Goal: Task Accomplishment & Management: Use online tool/utility

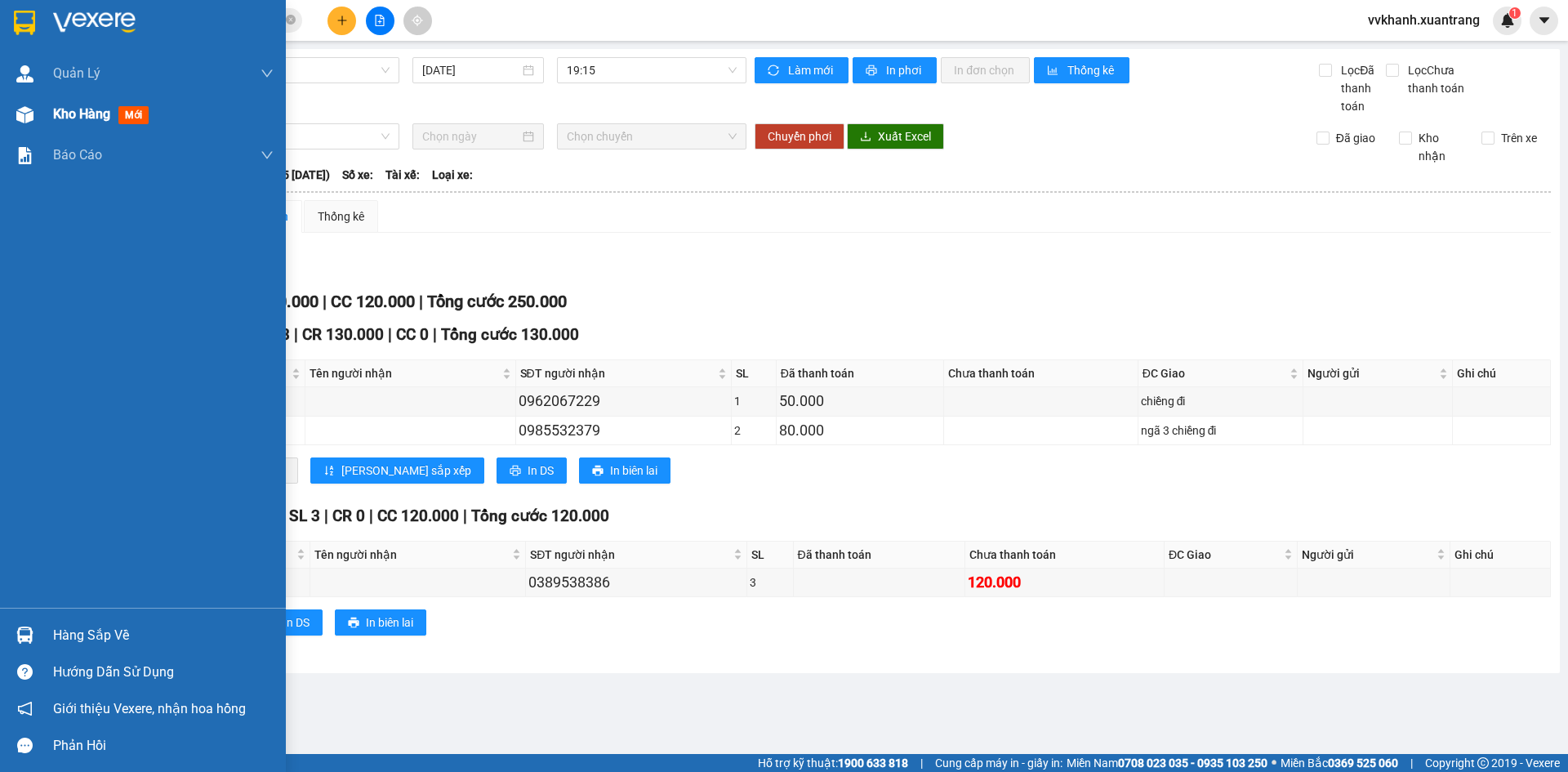
click at [79, 128] on div "Kho hàng mới" at bounding box center [162, 114] width 220 height 40
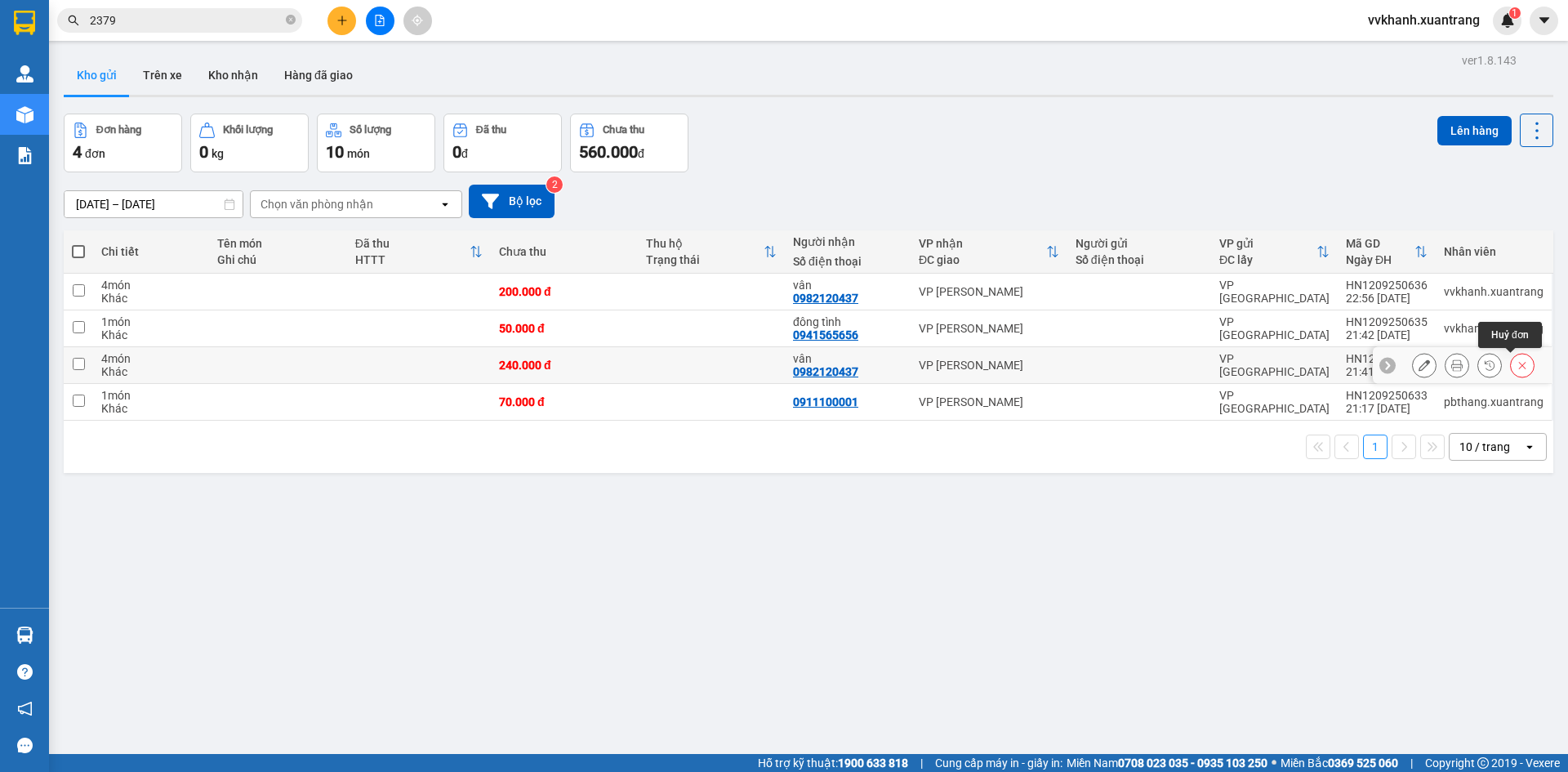
click at [1517, 367] on icon at bounding box center [1523, 365] width 12 height 12
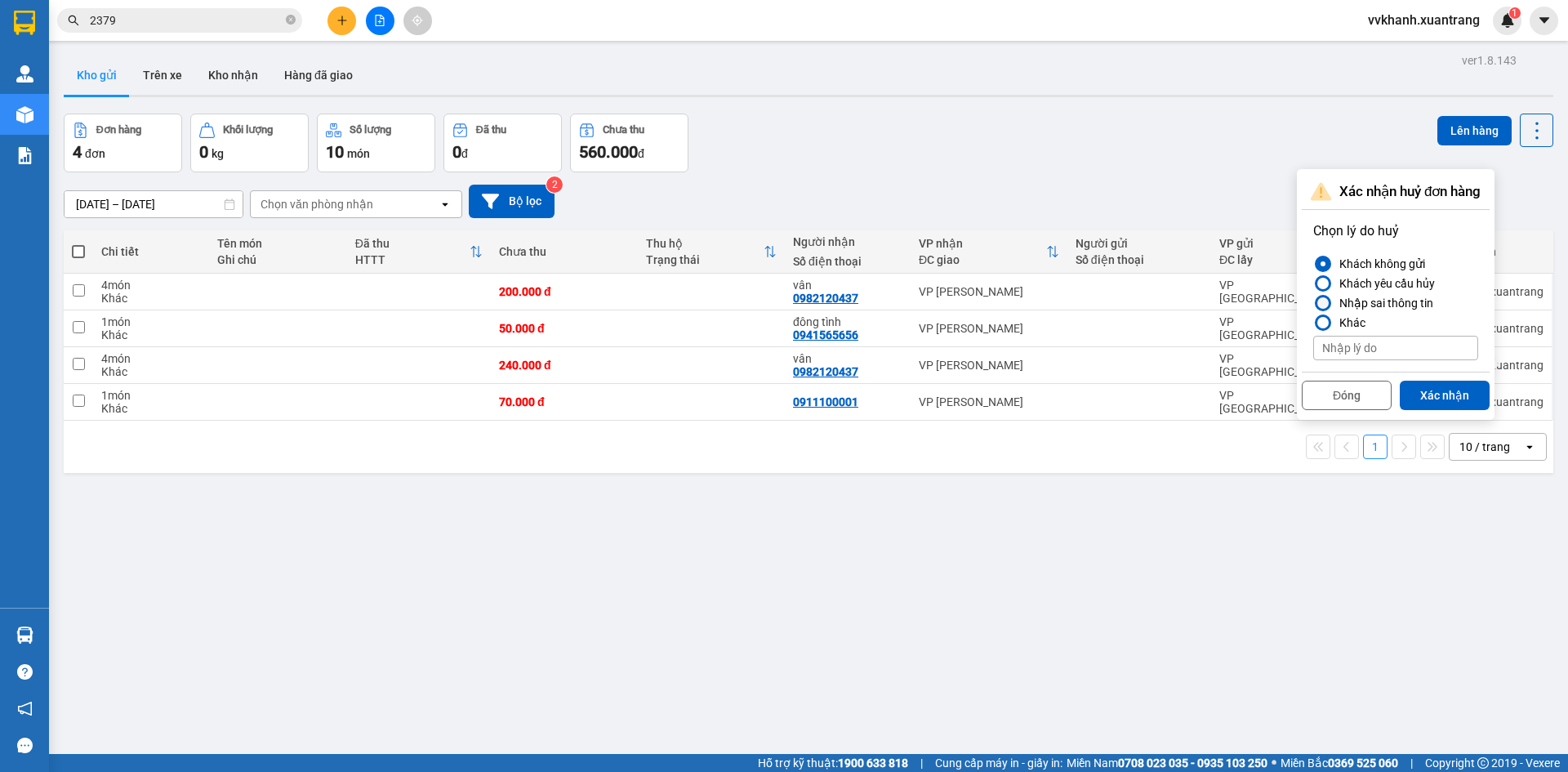
click at [1327, 296] on div at bounding box center [1323, 303] width 16 height 16
click at [1313, 303] on input "Nhập sai thông tin" at bounding box center [1313, 303] width 0 height 0
drag, startPoint x: 1454, startPoint y: 391, endPoint x: 1429, endPoint y: 431, distance: 47.2
click at [1454, 392] on button "Xác nhận" at bounding box center [1444, 395] width 89 height 30
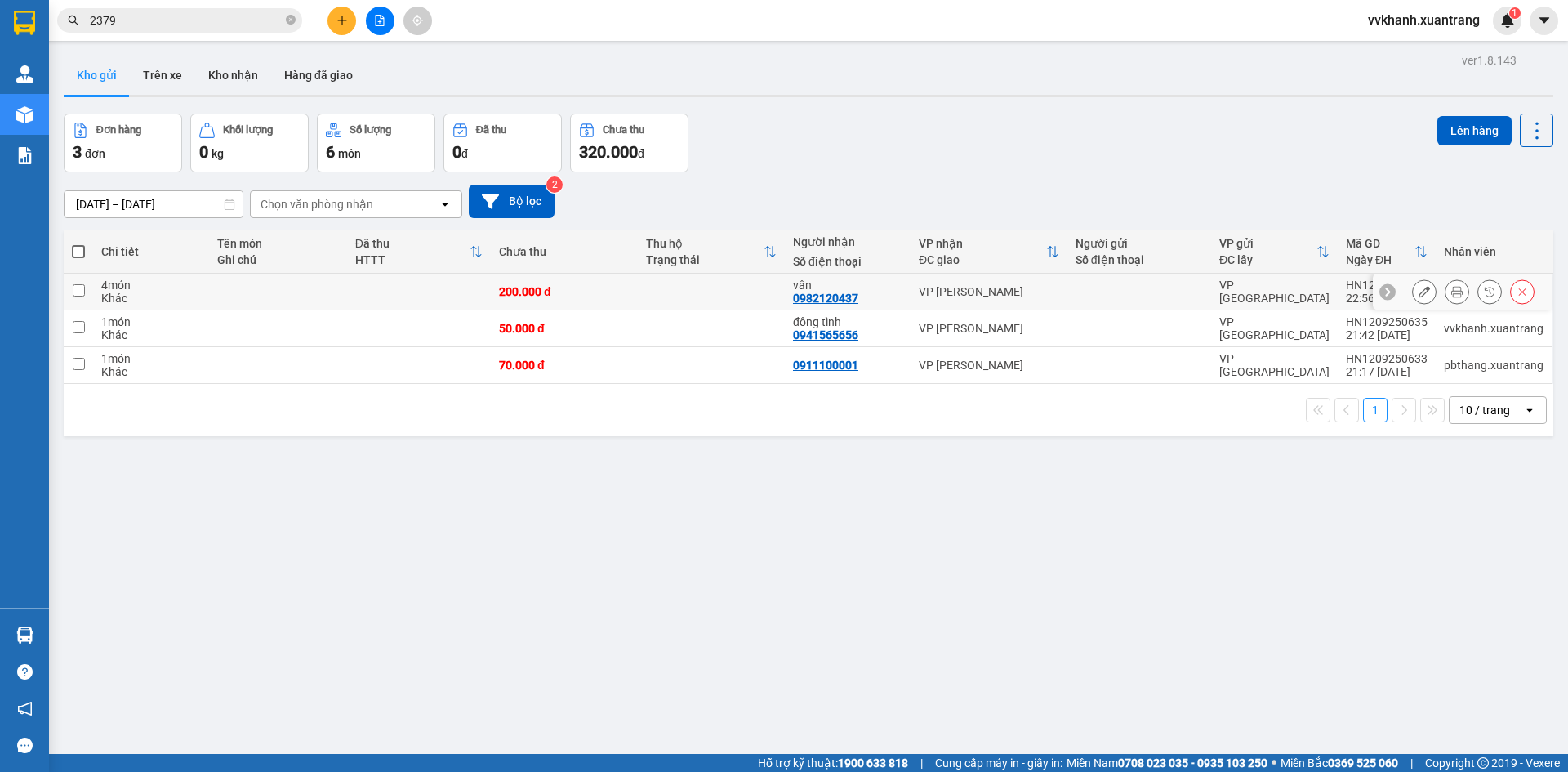
click at [1452, 290] on icon at bounding box center [1457, 291] width 12 height 12
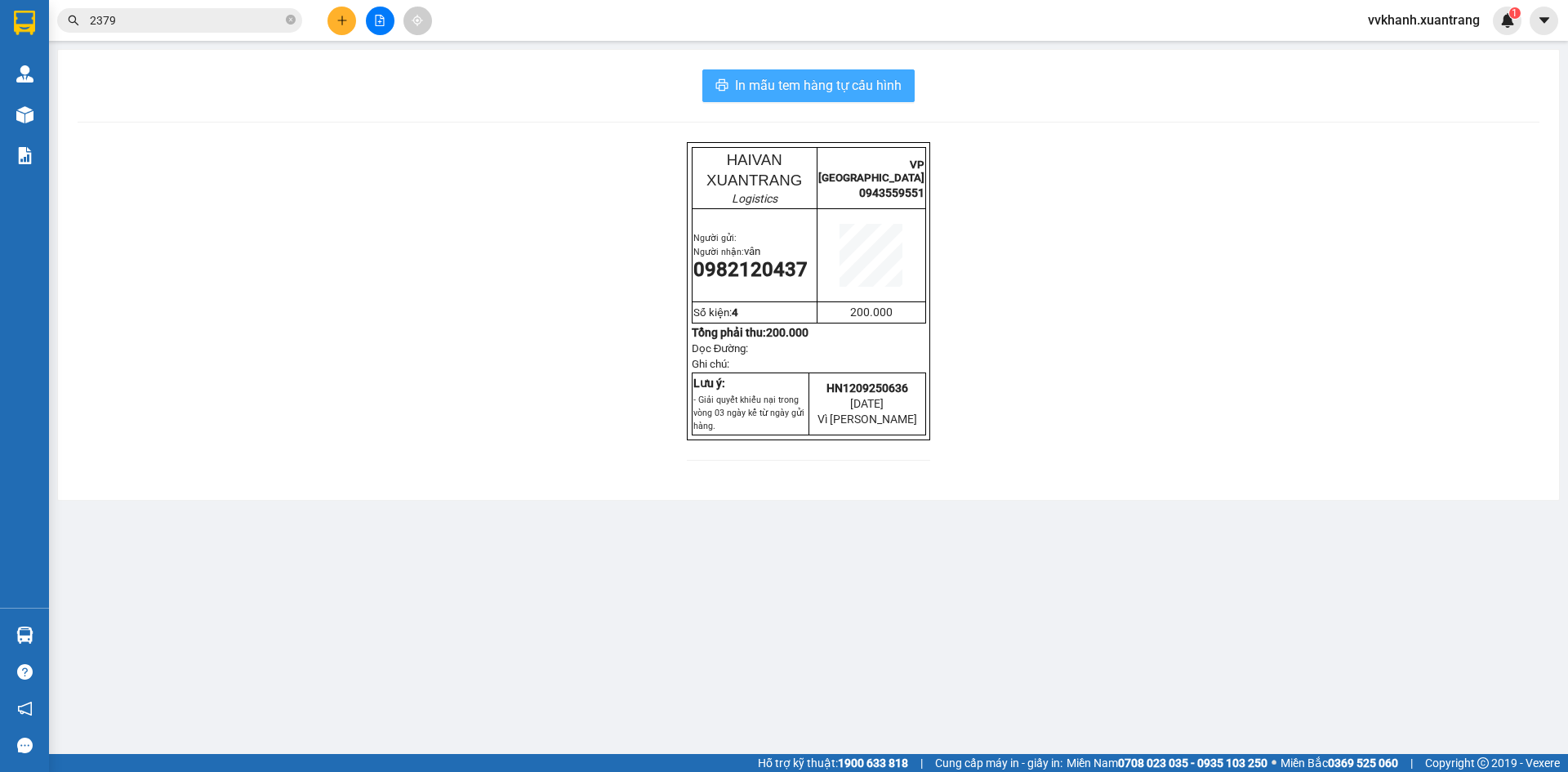
click at [797, 77] on span "In mẫu tem hàng tự cấu hình" at bounding box center [818, 85] width 166 height 20
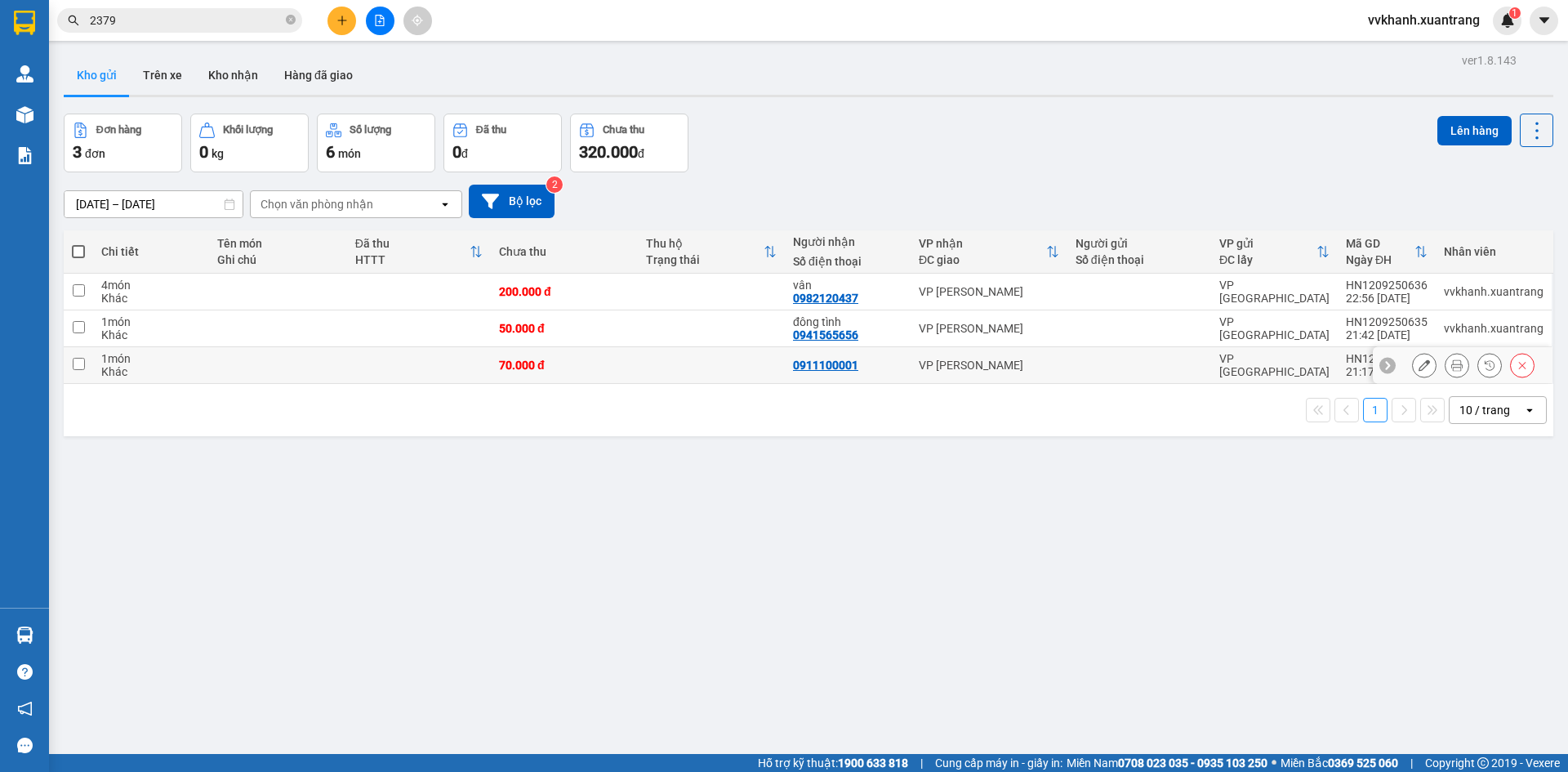
click at [1187, 367] on div at bounding box center [1139, 365] width 128 height 13
checkbox input "true"
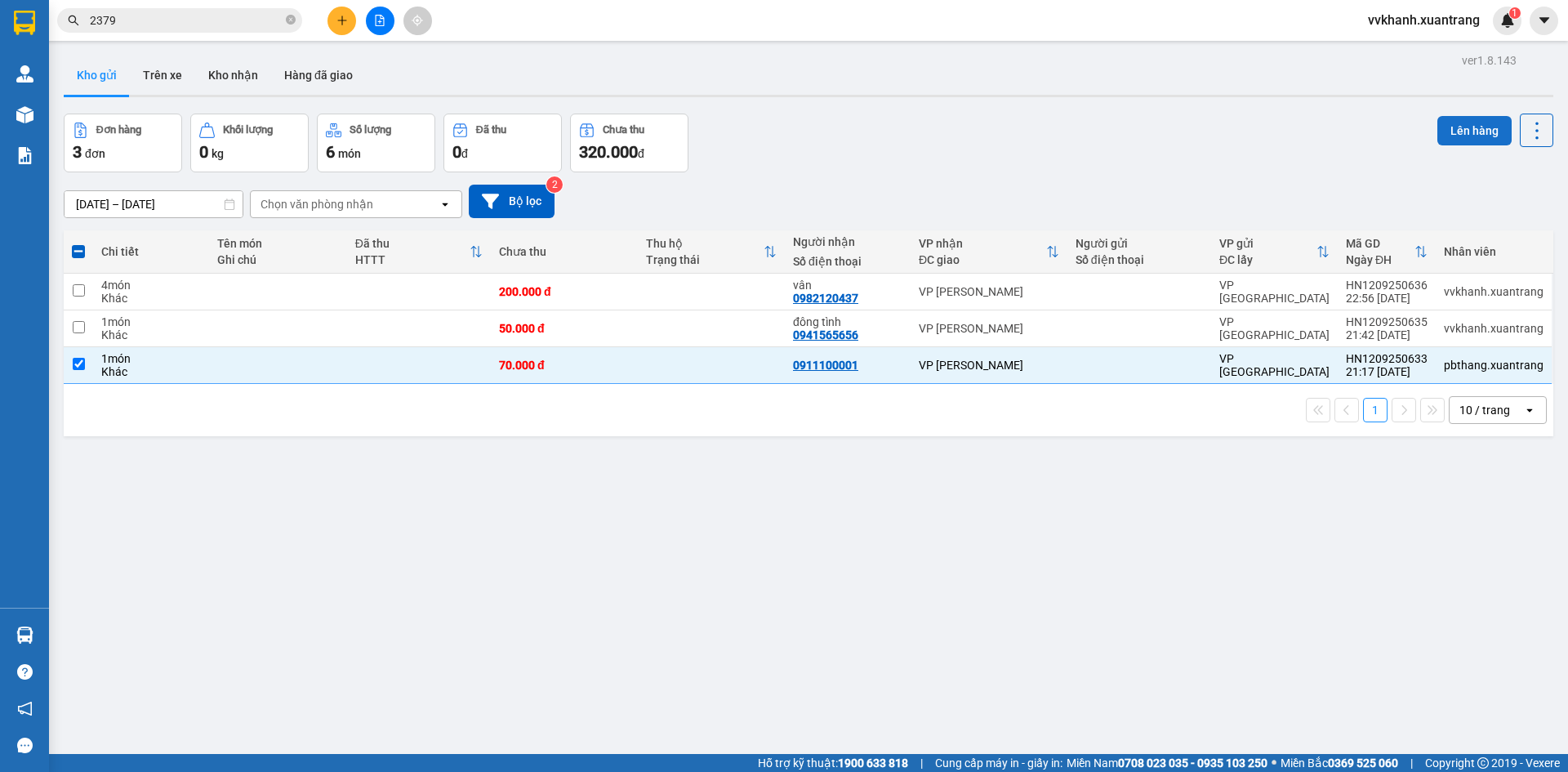
click at [1448, 135] on button "Lên hàng" at bounding box center [1474, 131] width 74 height 30
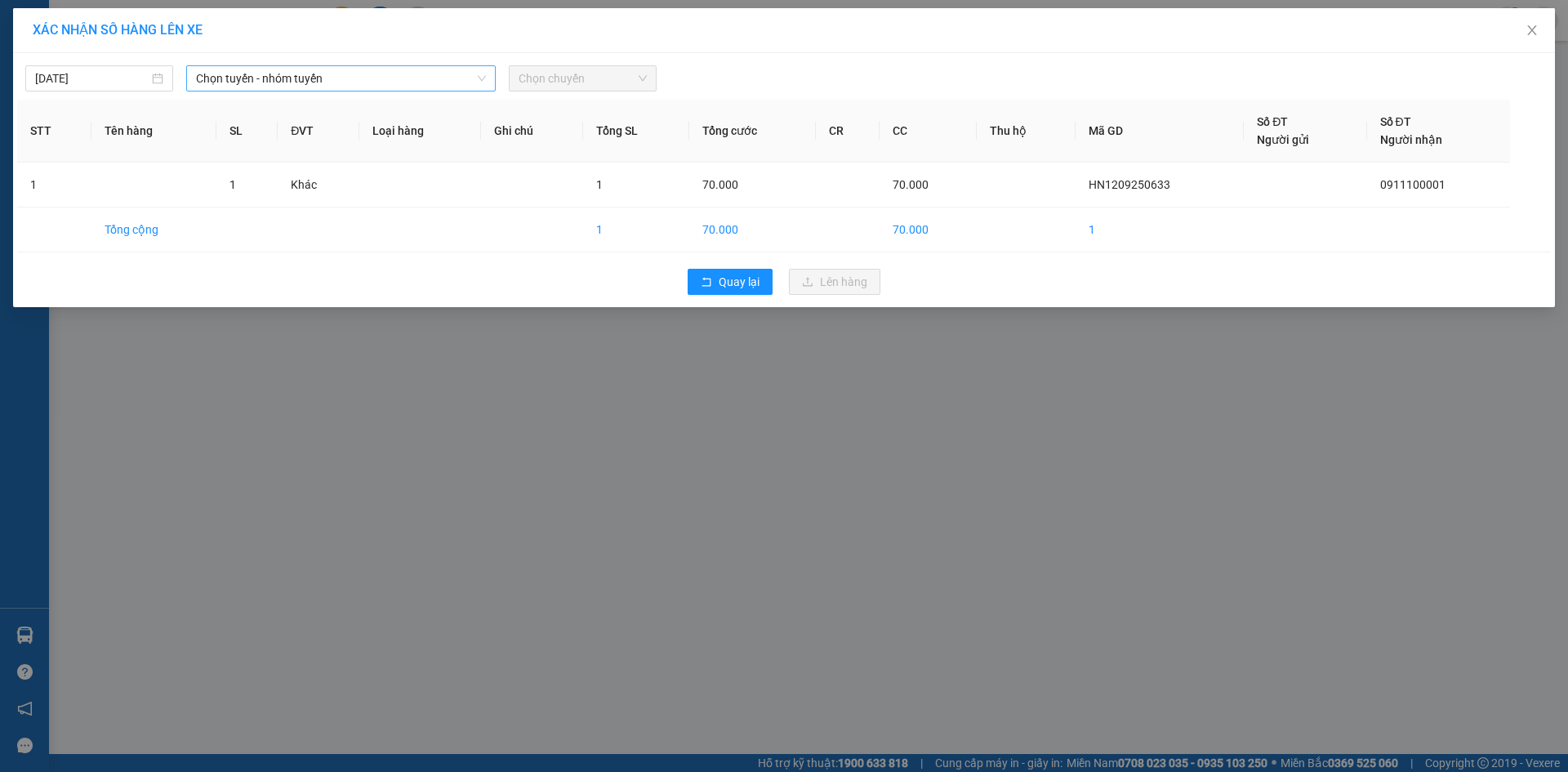
click at [372, 89] on span "Chọn tuyến - nhóm tuyến" at bounding box center [341, 78] width 290 height 24
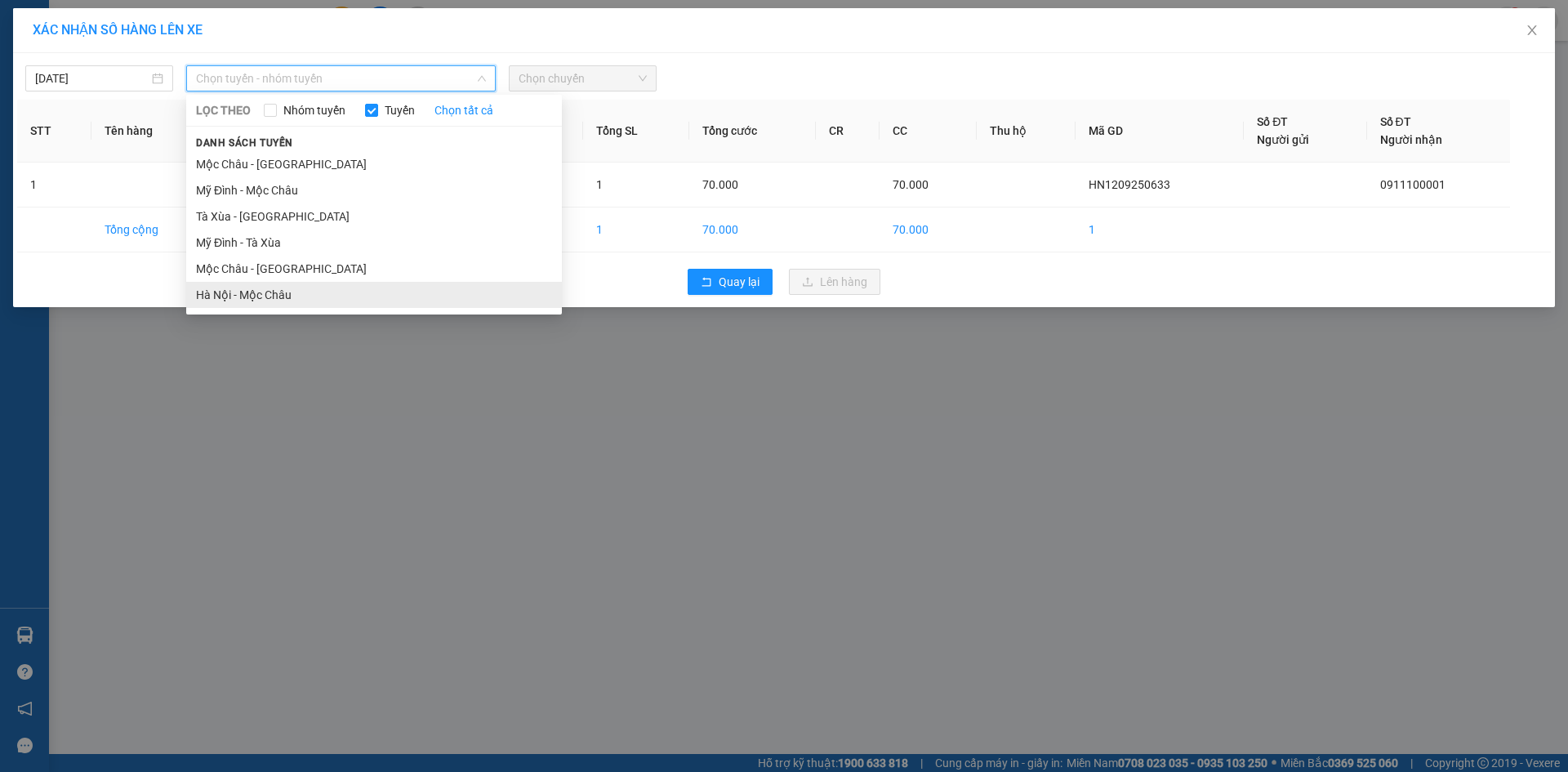
click at [288, 285] on li "Hà Nội - Mộc Châu" at bounding box center [374, 294] width 376 height 26
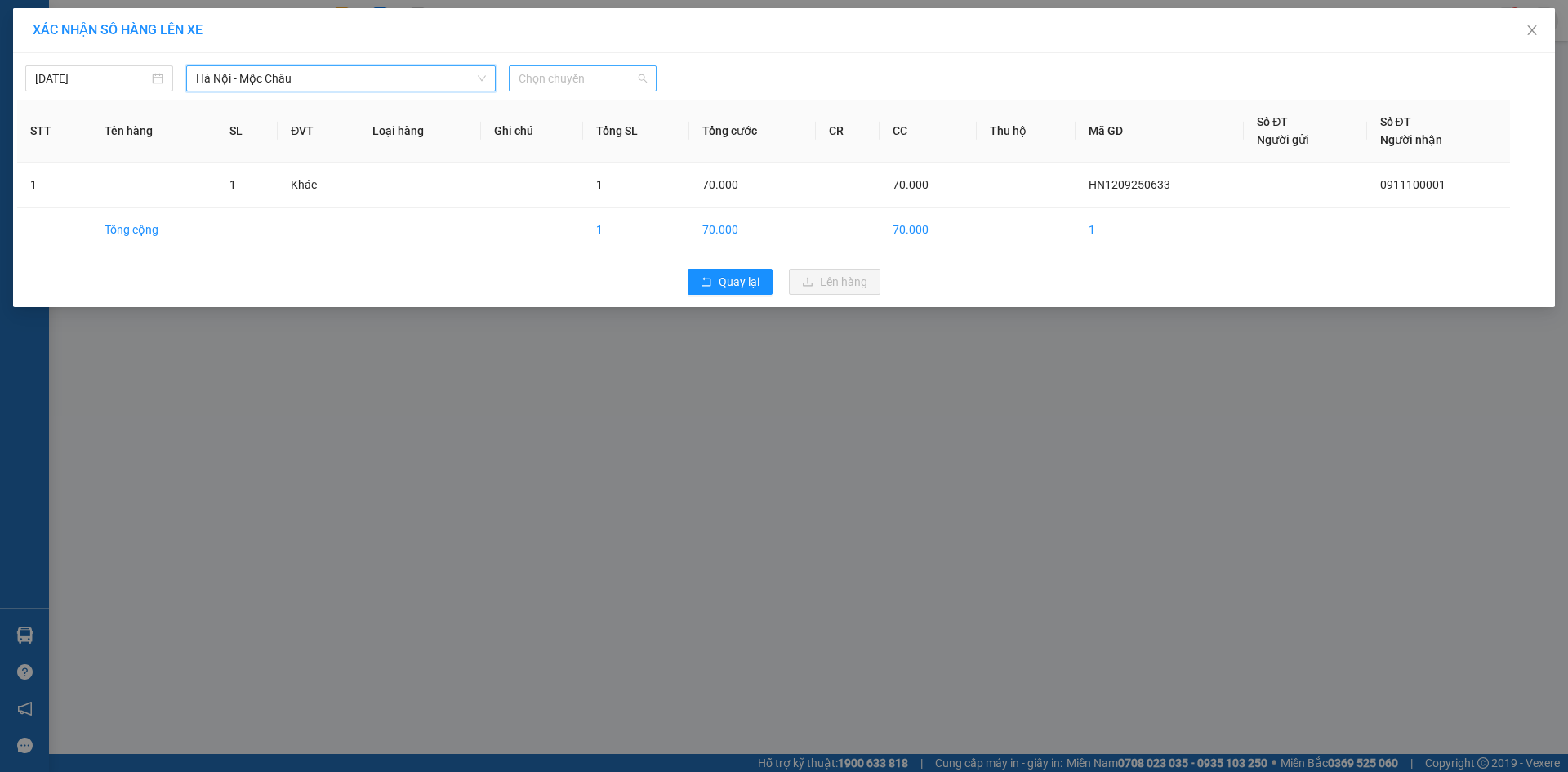
click at [581, 89] on span "Chọn chuyến" at bounding box center [583, 78] width 128 height 24
click at [576, 290] on div "22:00 (TC)" at bounding box center [583, 294] width 128 height 18
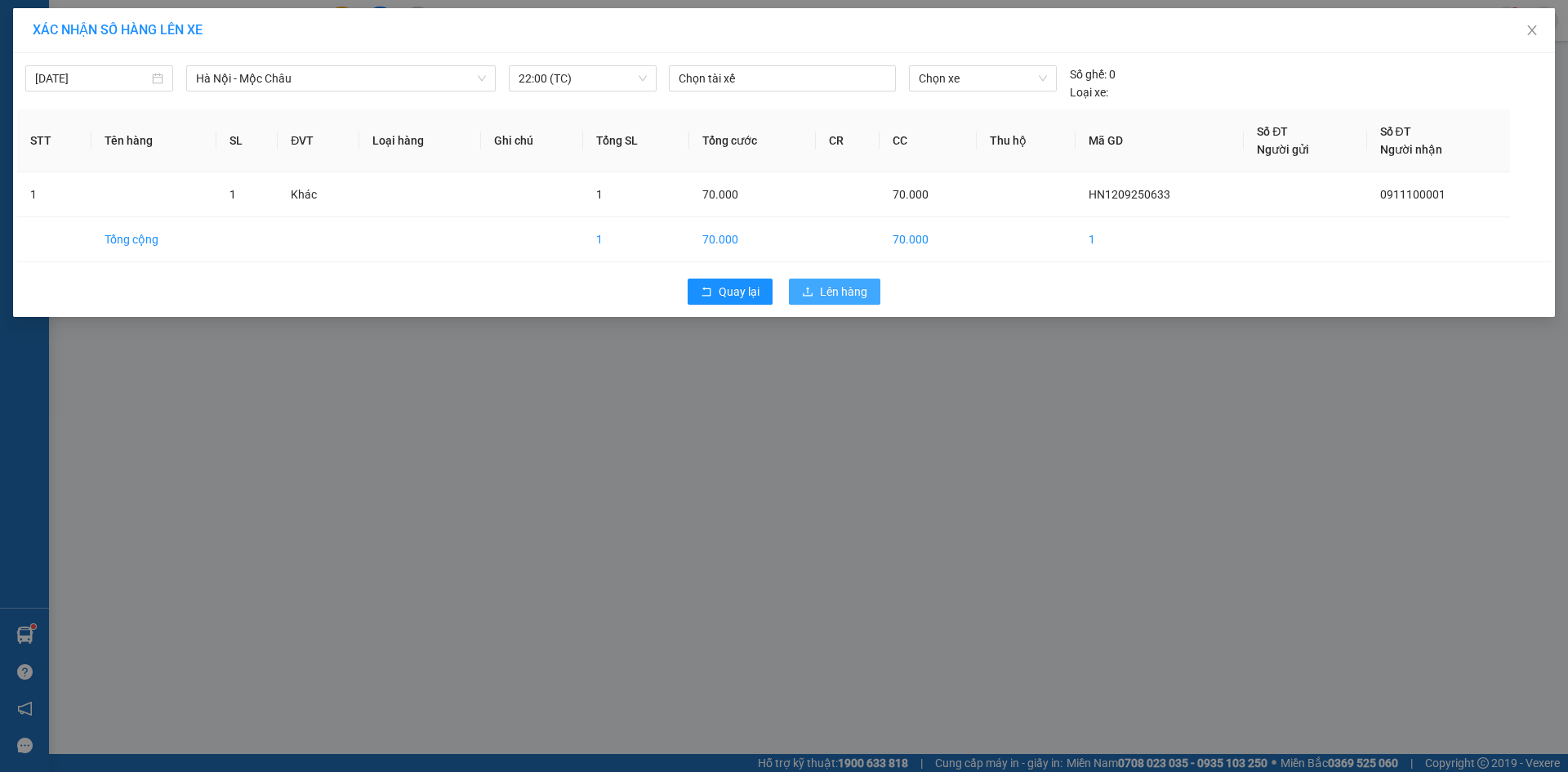
click at [834, 284] on span "Lên hàng" at bounding box center [843, 291] width 47 height 18
